Goal: Transaction & Acquisition: Obtain resource

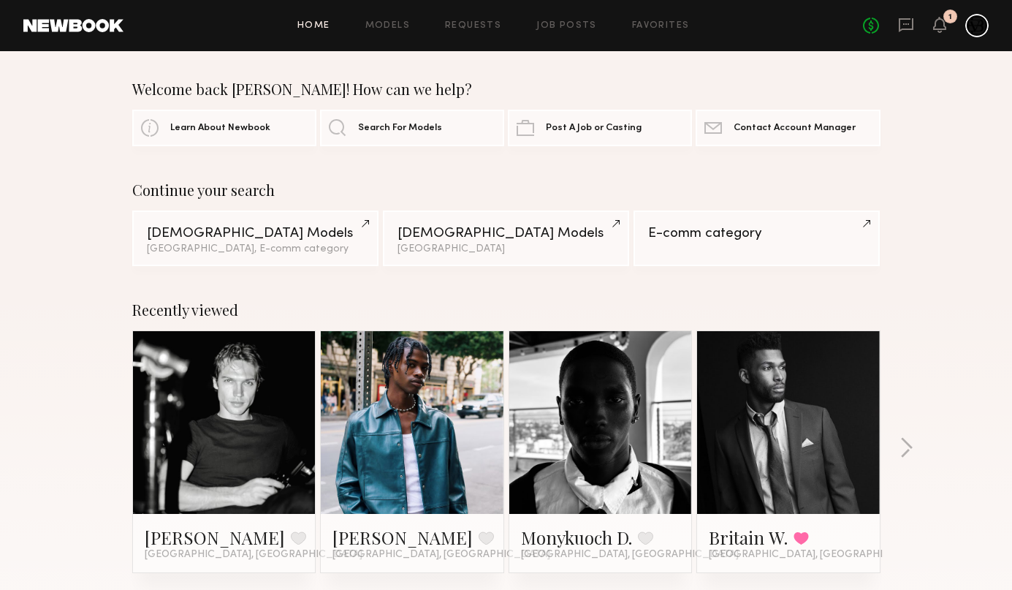
click at [430, 404] on link at bounding box center [412, 422] width 89 height 183
click at [905, 451] on button "button" at bounding box center [906, 449] width 14 height 24
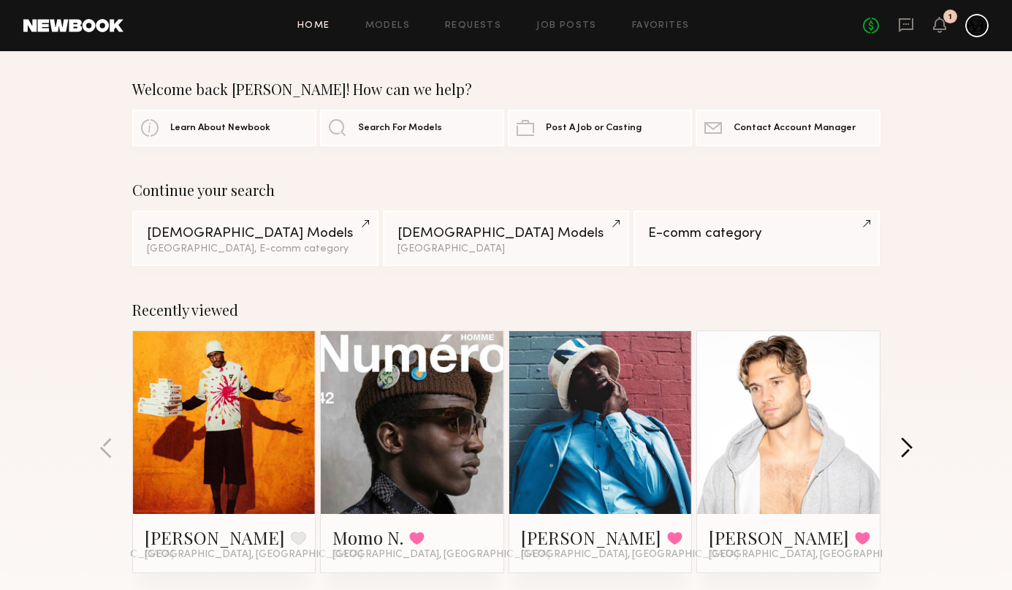
click at [905, 451] on button "button" at bounding box center [906, 449] width 14 height 24
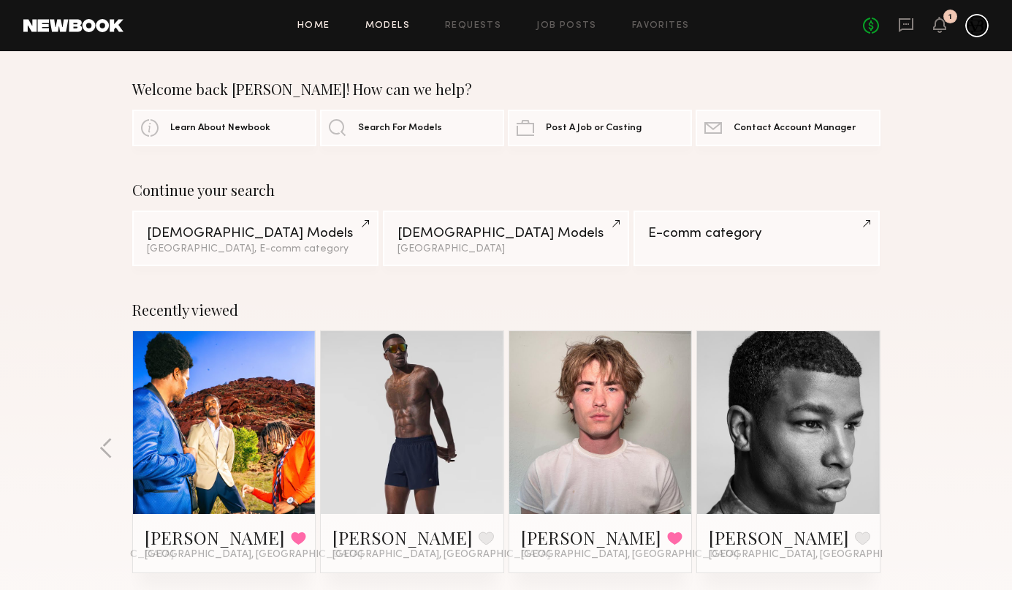
click at [405, 28] on link "Models" at bounding box center [387, 25] width 45 height 9
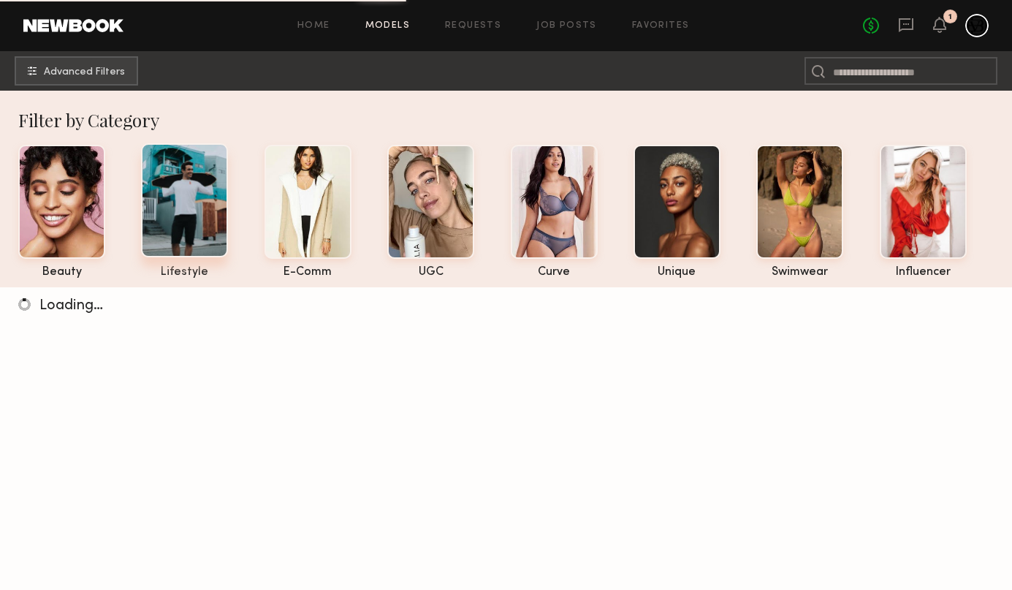
click at [206, 205] on div at bounding box center [184, 200] width 87 height 114
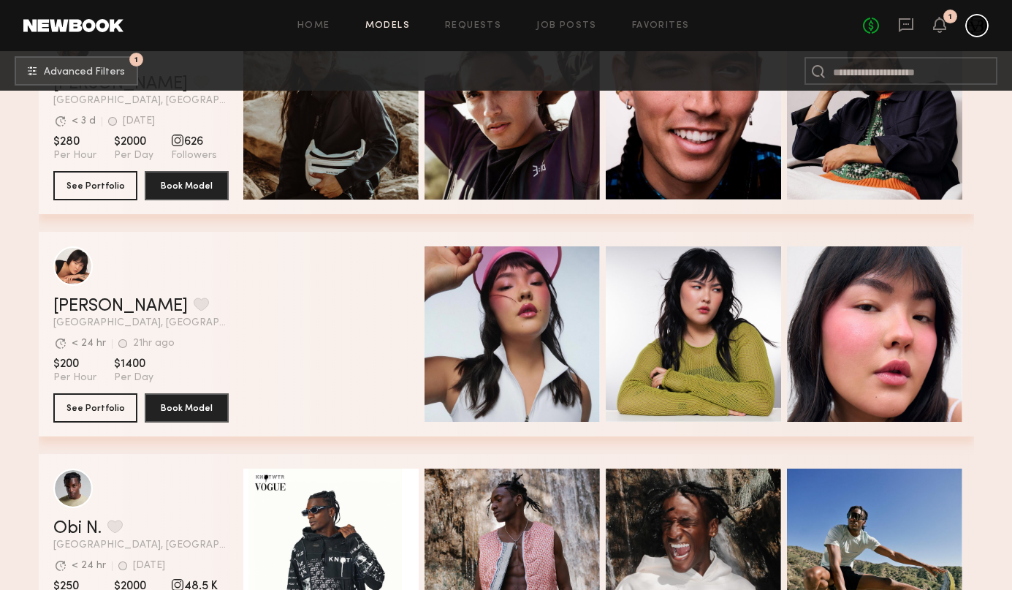
scroll to position [5, 0]
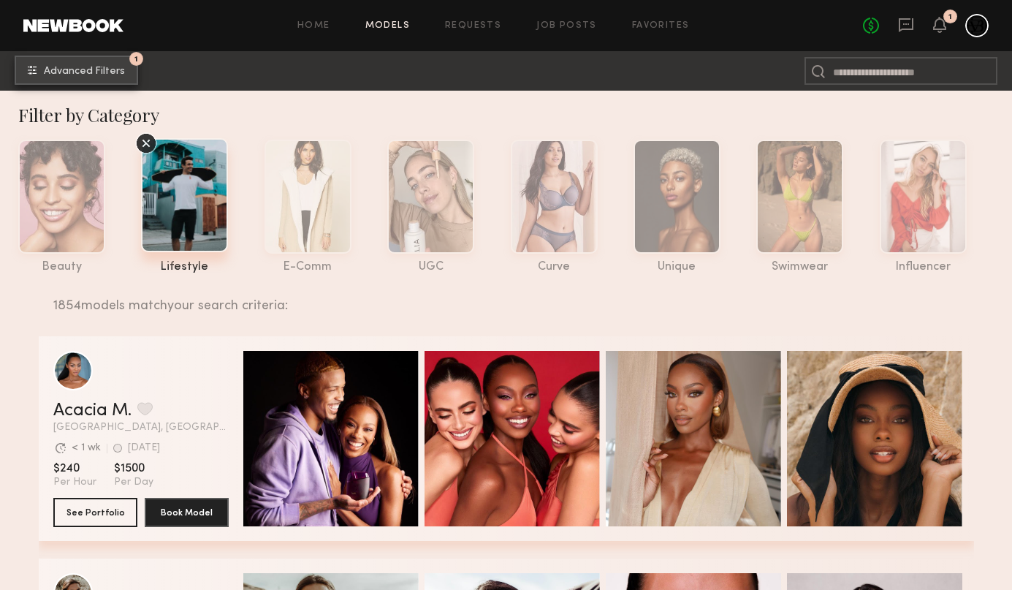
click at [123, 79] on button "1 Advanced Filters" at bounding box center [76, 70] width 123 height 29
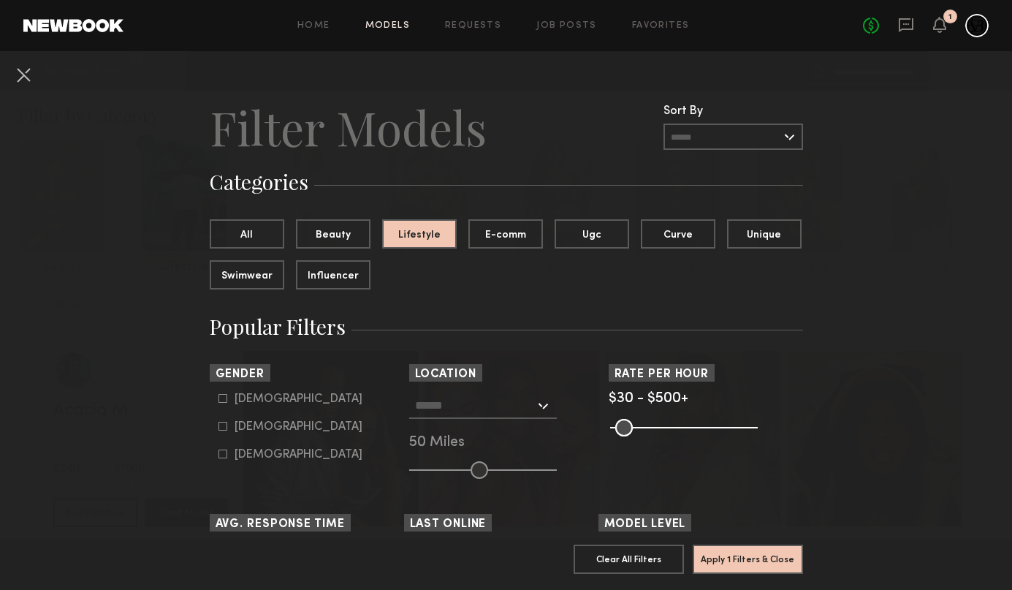
click at [255, 392] on nb-browse-filter "Gender Male Female Non-binary" at bounding box center [307, 412] width 194 height 97
click at [254, 398] on div "Male" at bounding box center [299, 399] width 128 height 9
type input "*"
click at [501, 406] on input "text" at bounding box center [475, 404] width 120 height 25
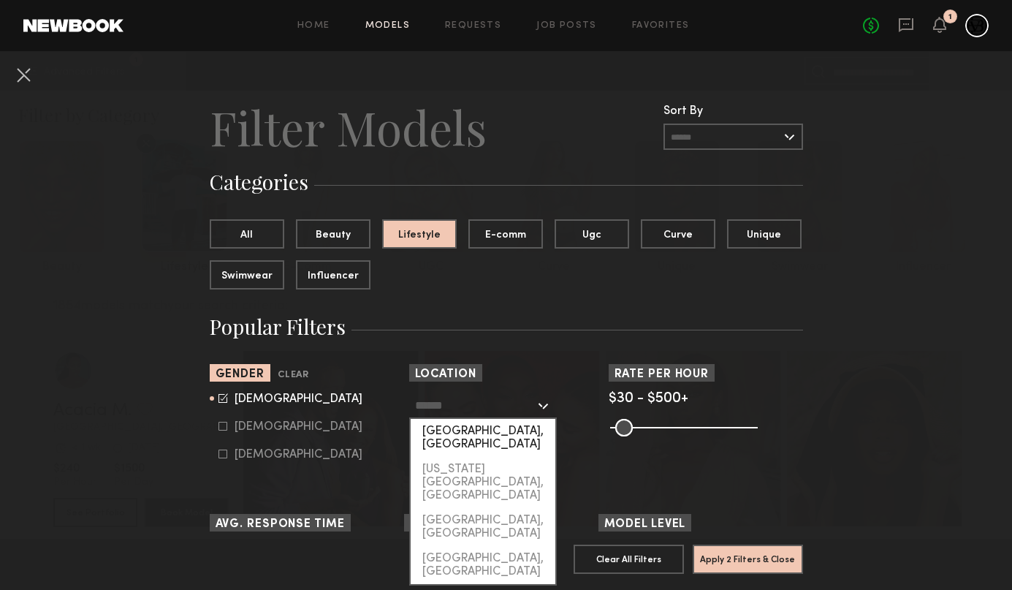
click at [490, 440] on div "[GEOGRAPHIC_DATA], [GEOGRAPHIC_DATA]" at bounding box center [483, 438] width 145 height 38
type input "**********"
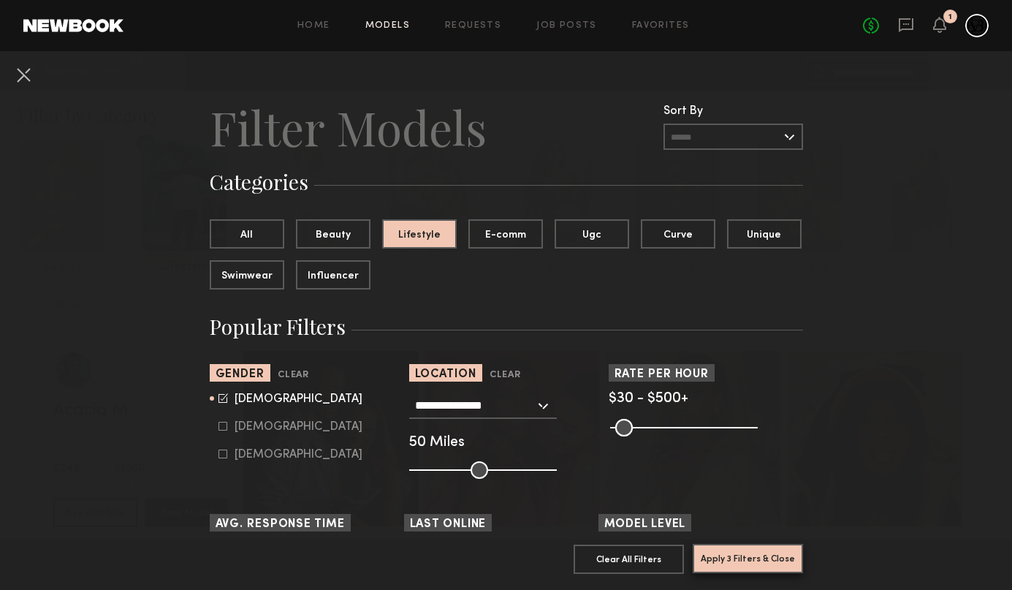
click at [757, 560] on button "Apply 3 Filters & Close" at bounding box center [748, 558] width 110 height 29
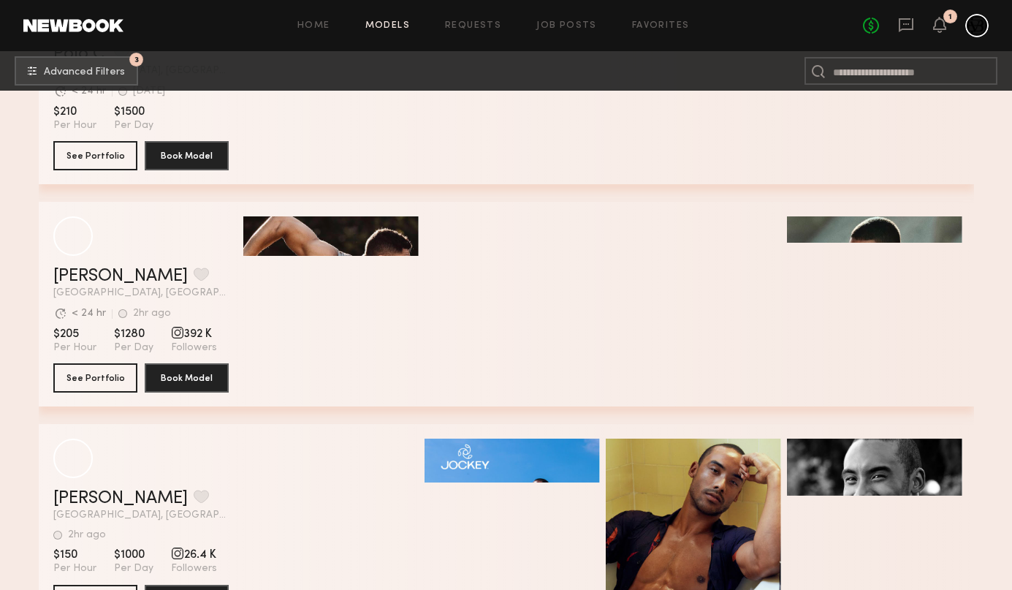
scroll to position [6840, 0]
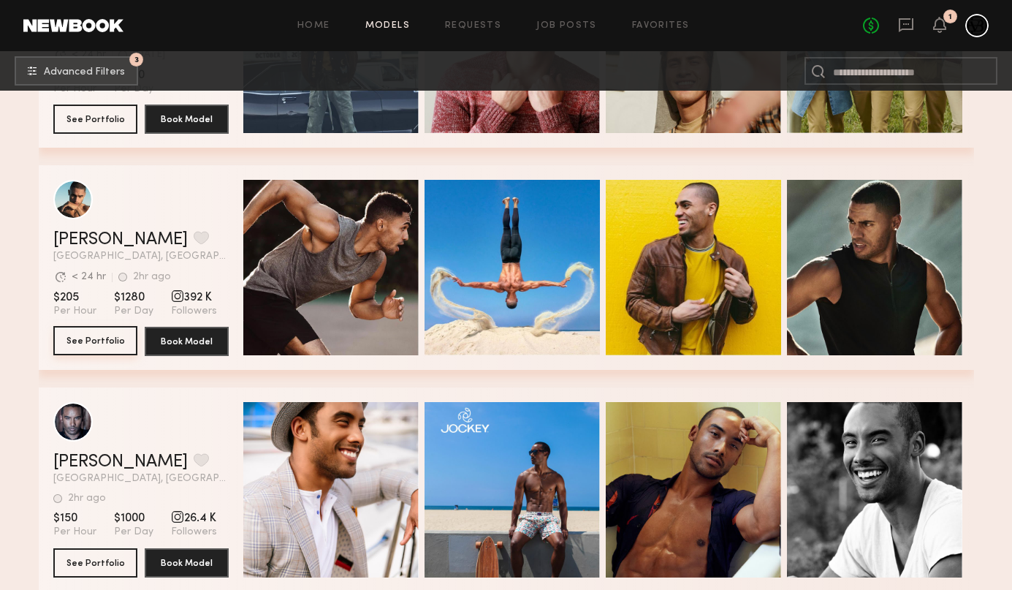
click at [107, 345] on button "See Portfolio" at bounding box center [95, 340] width 84 height 29
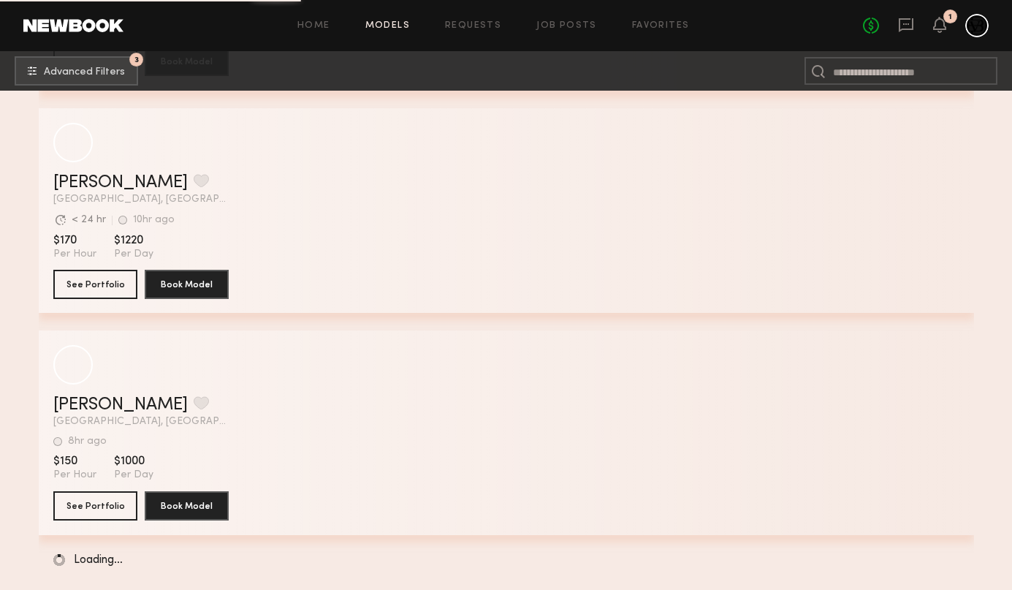
scroll to position [18447, 0]
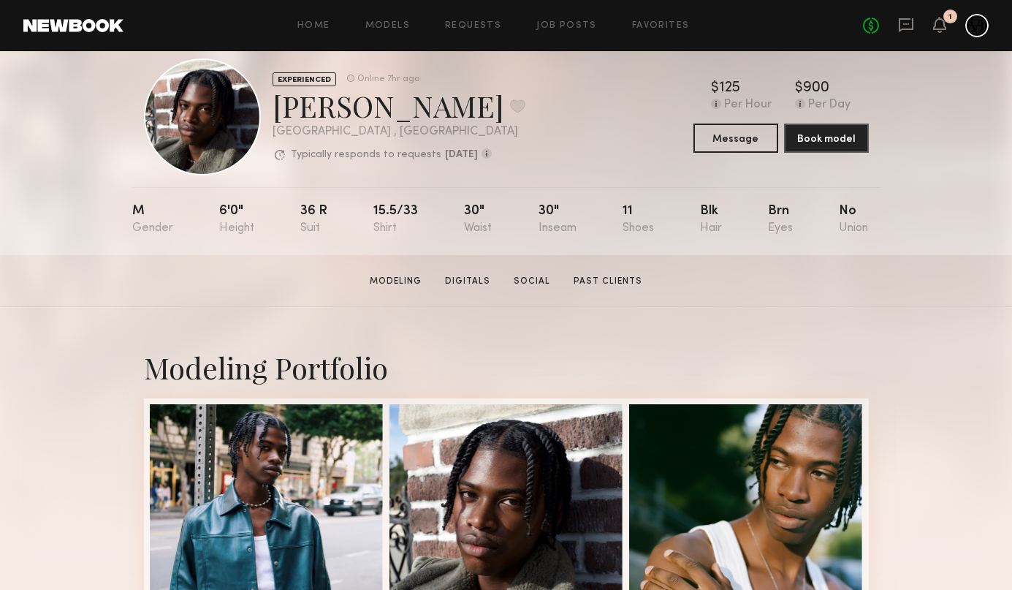
scroll to position [7, 0]
